Goal: Find specific page/section

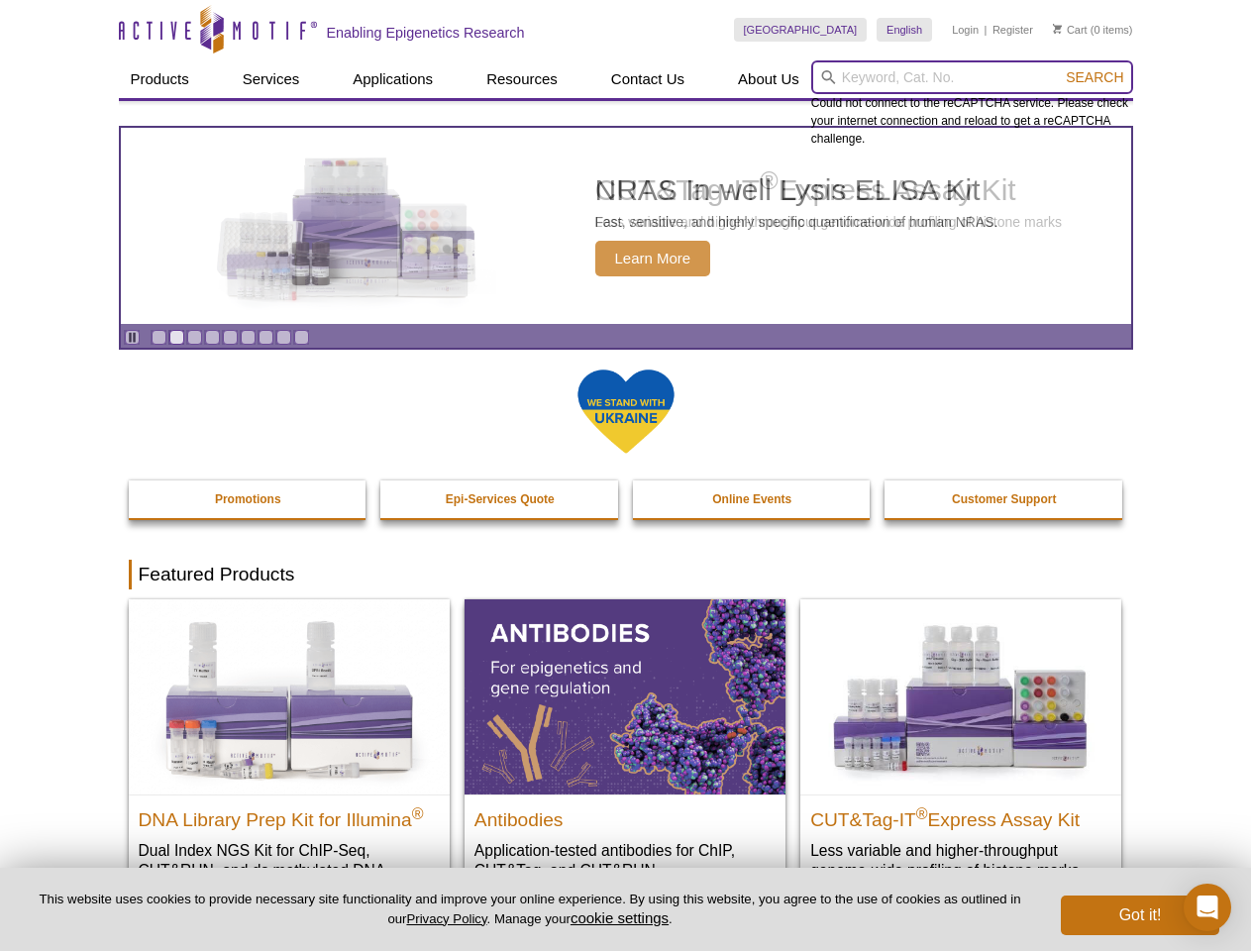
click at [972, 77] on input "search" at bounding box center [972, 77] width 322 height 34
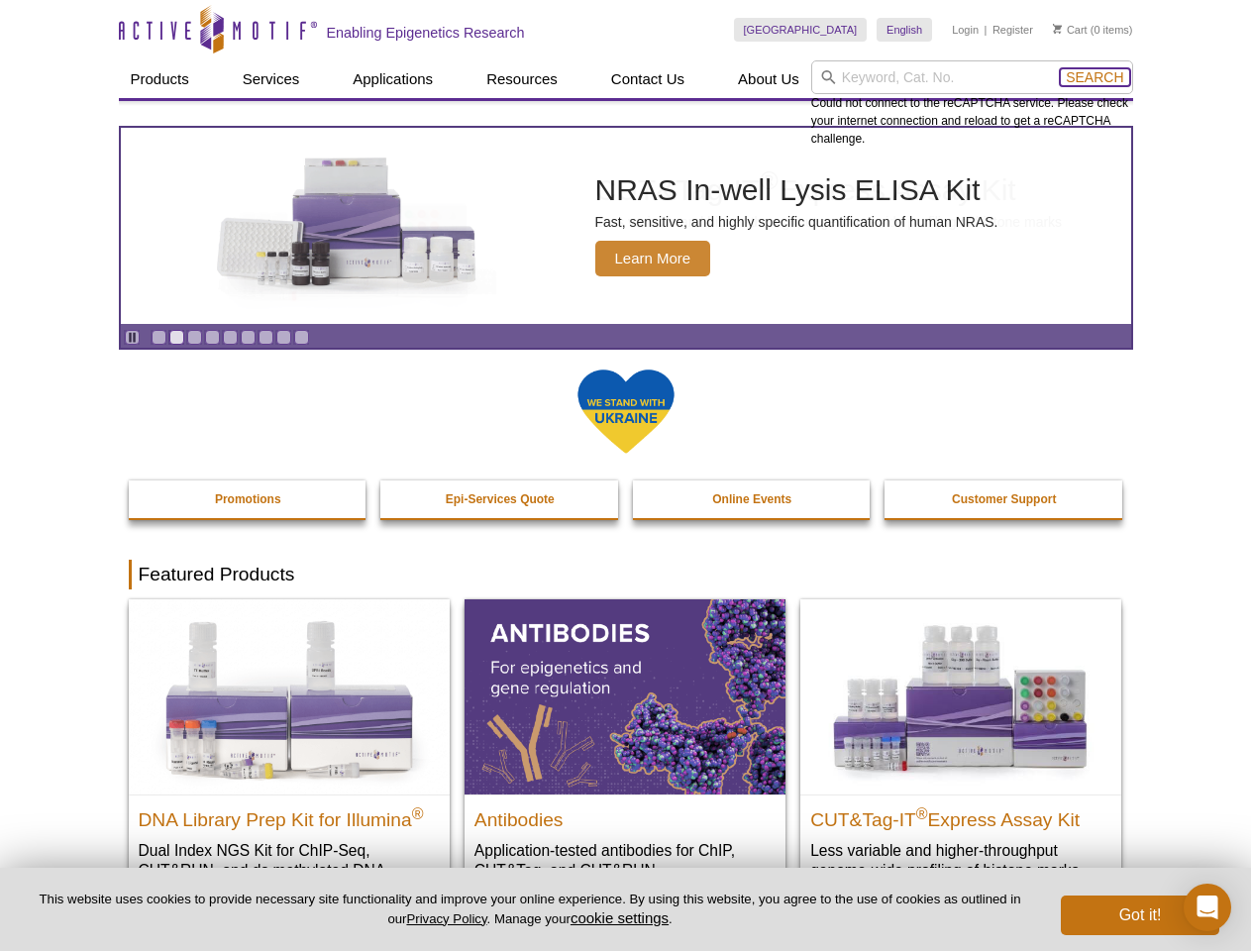
click at [1094, 77] on span "Search" at bounding box center [1094, 77] width 57 height 16
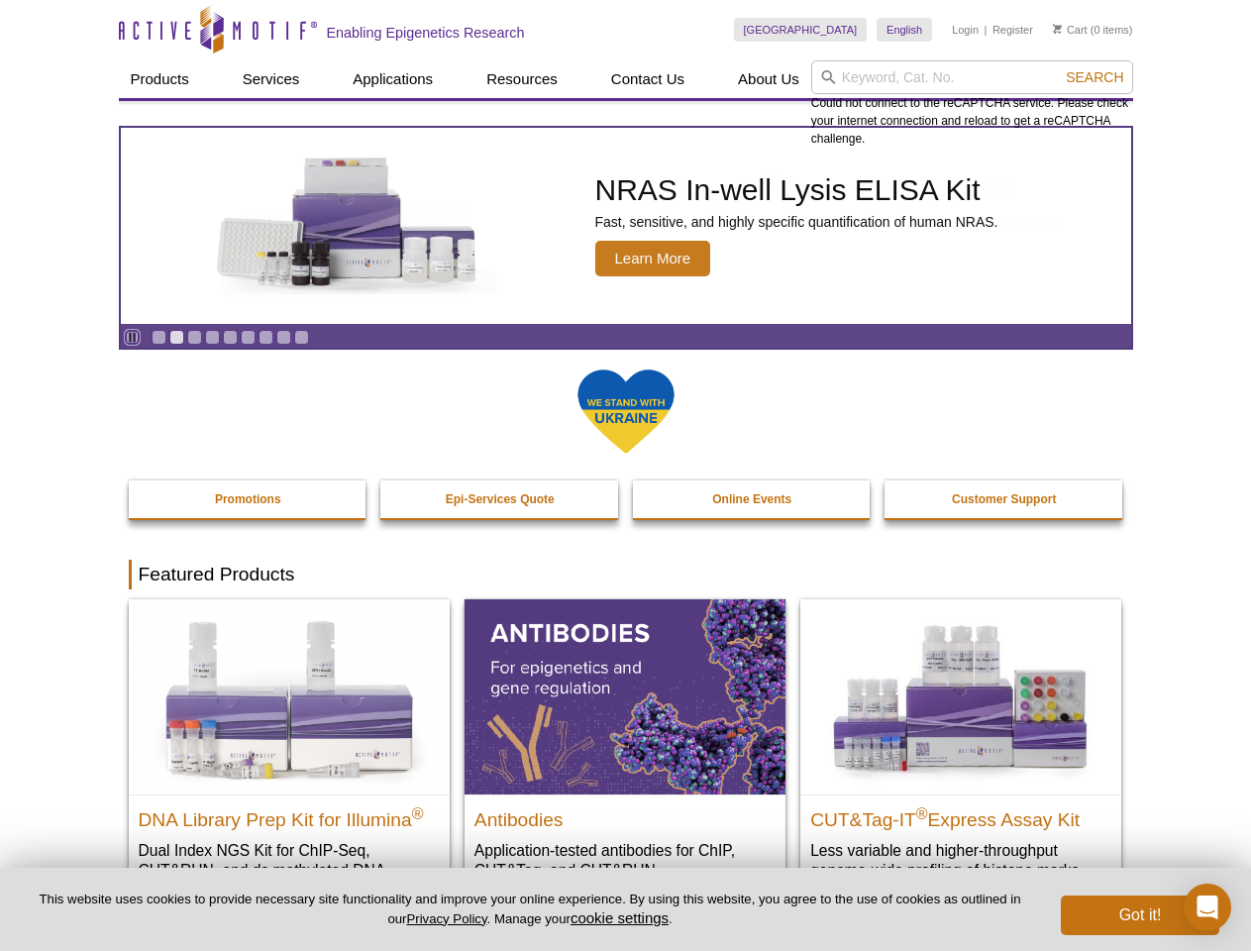
click at [132, 337] on icon "Pause" at bounding box center [132, 337] width 13 height 13
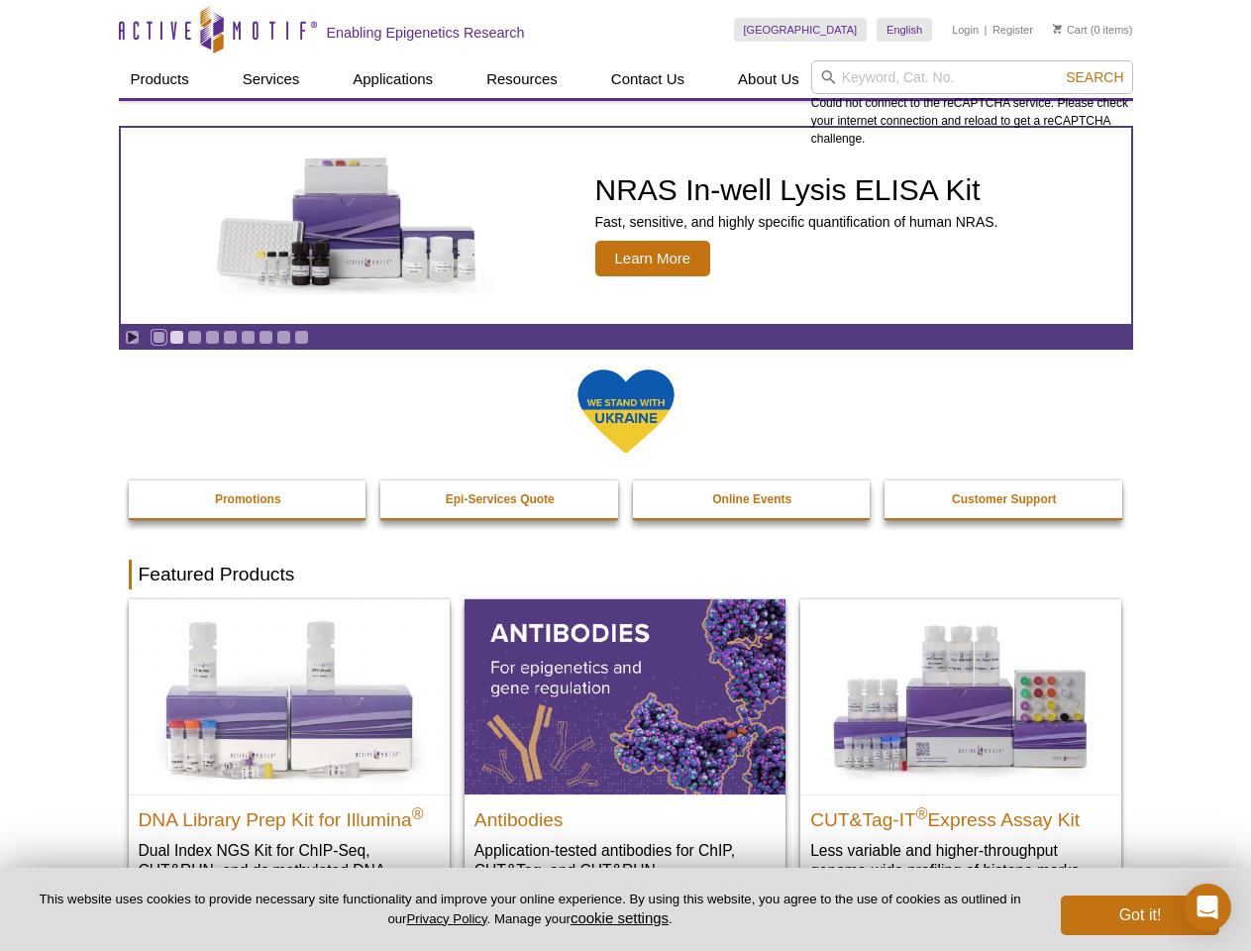
click at [158, 337] on link "Go to slide 1" at bounding box center [159, 337] width 15 height 15
click at [176, 337] on link "Go to slide 2" at bounding box center [176, 337] width 15 height 15
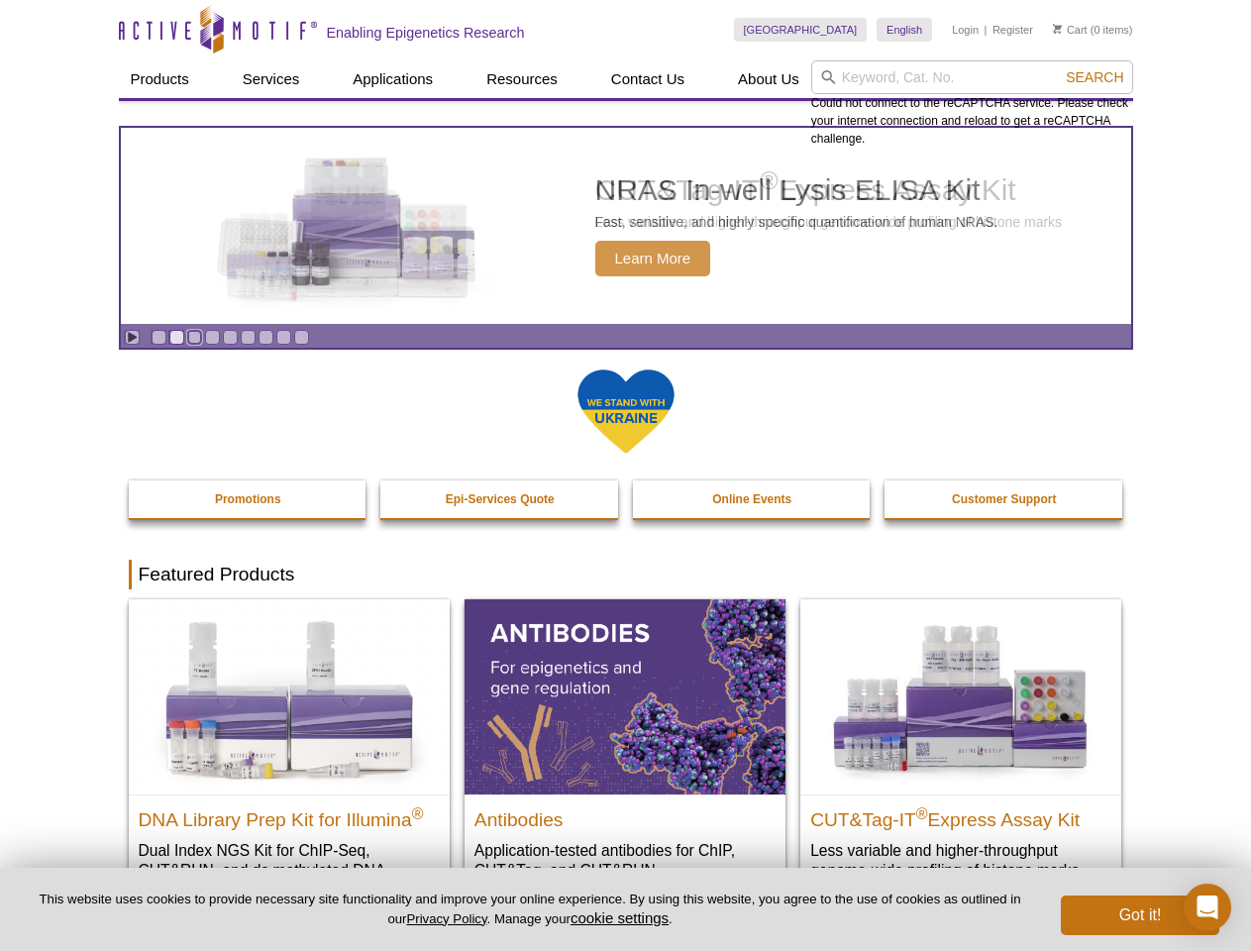
click at [194, 337] on link "Go to slide 3" at bounding box center [194, 337] width 15 height 15
click at [212, 337] on link "Go to slide 4" at bounding box center [212, 337] width 15 height 15
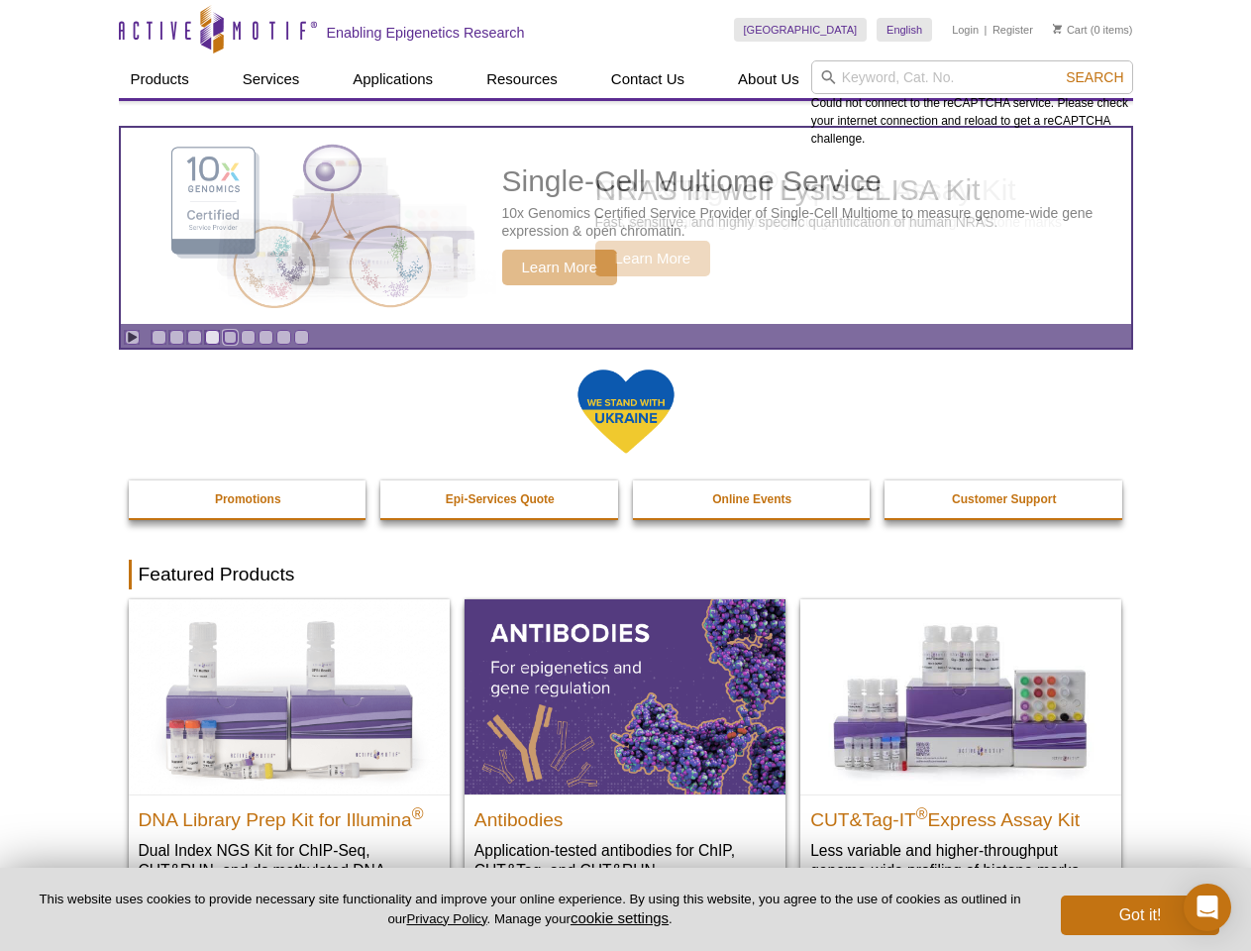
click at [230, 337] on link "Go to slide 5" at bounding box center [230, 337] width 15 height 15
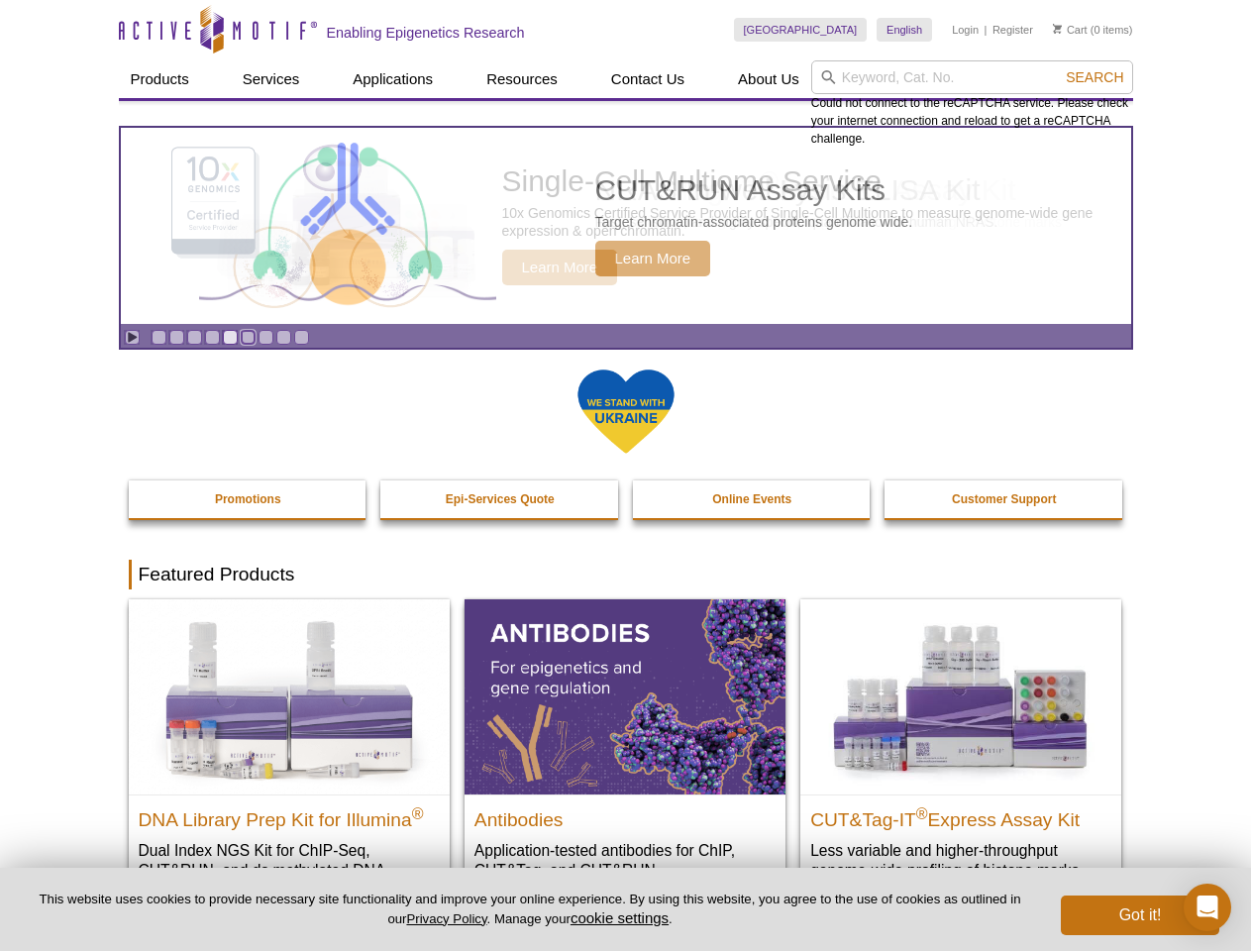
click at [248, 337] on link "Go to slide 6" at bounding box center [248, 337] width 15 height 15
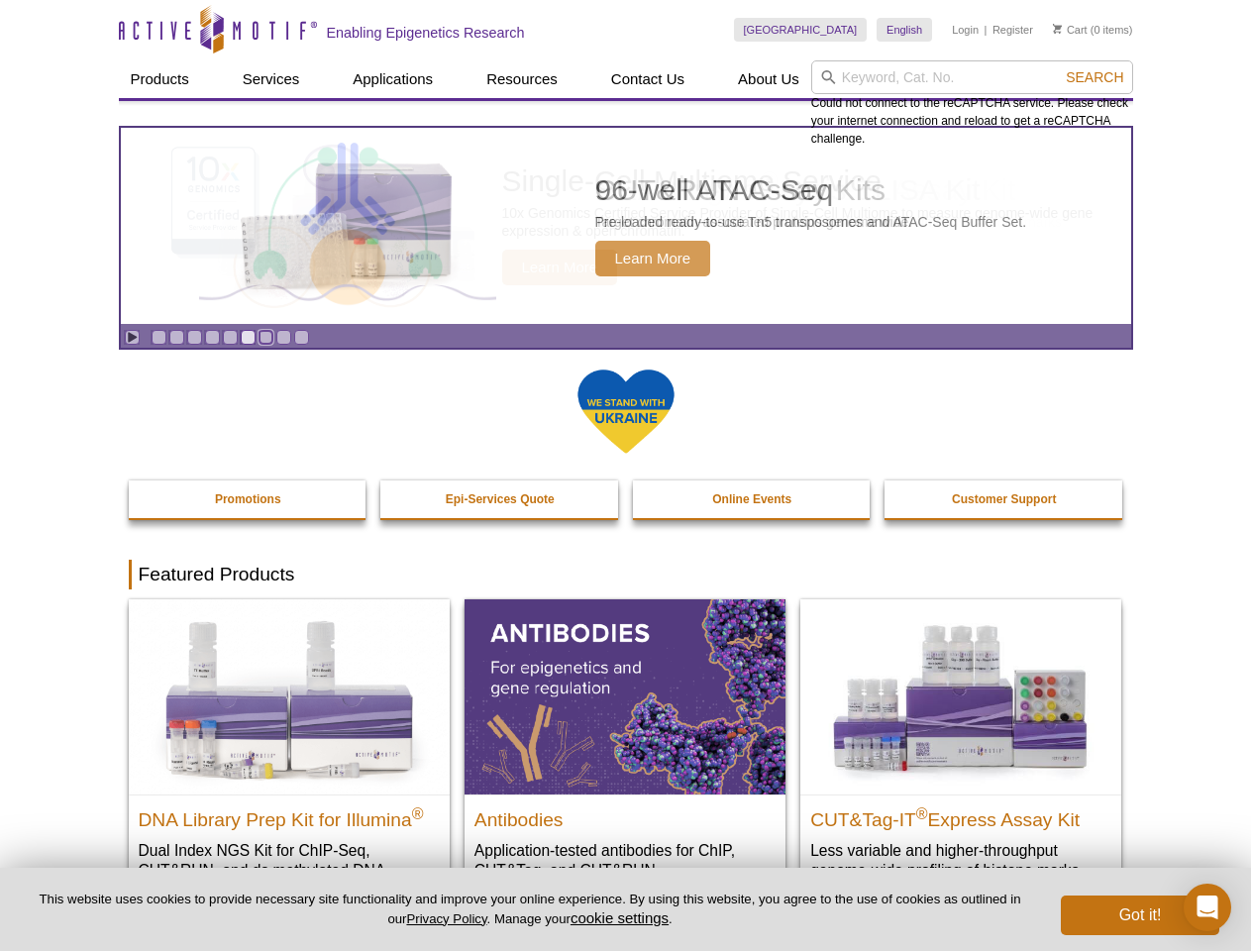
click at [265, 337] on link "Go to slide 7" at bounding box center [266, 337] width 15 height 15
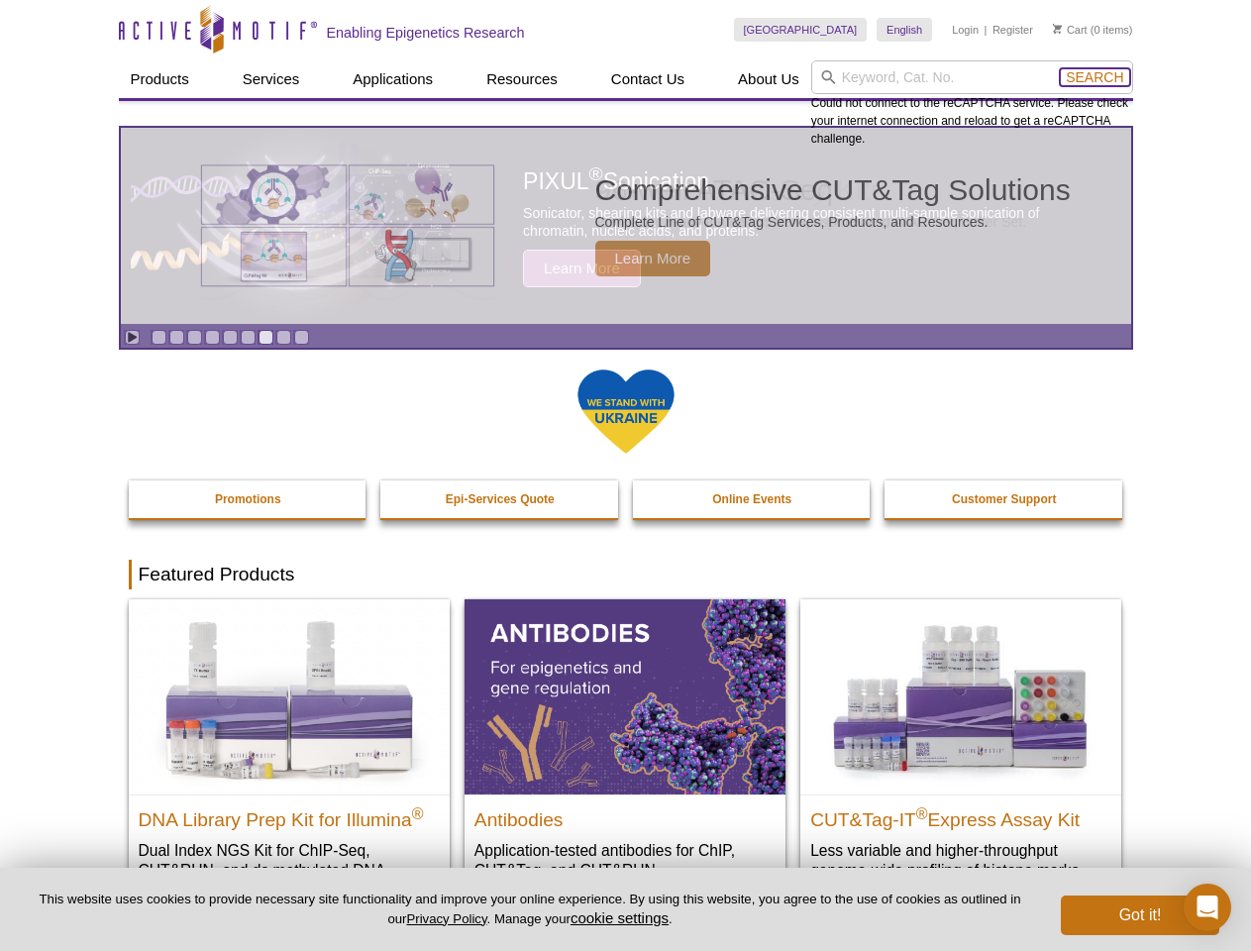
click at [1094, 77] on span "Search" at bounding box center [1094, 77] width 57 height 16
